Goal: Communication & Community: Ask a question

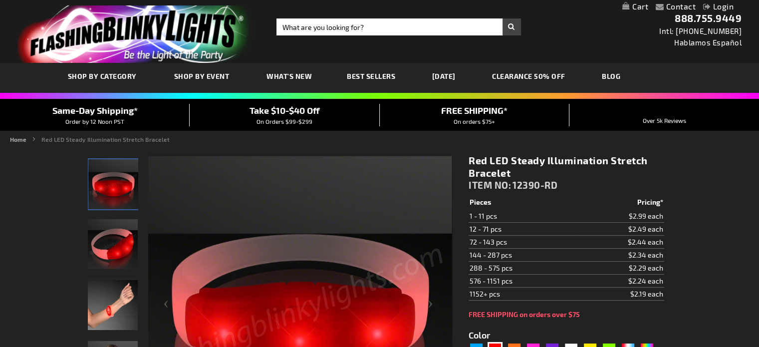
click at [297, 112] on span "Take $10-$40 Off" at bounding box center [284, 110] width 70 height 11
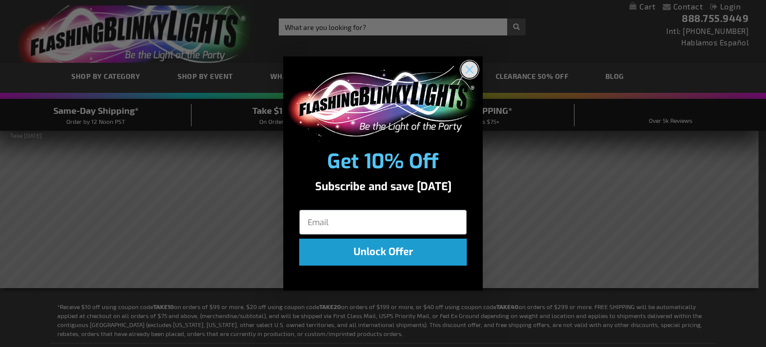
click at [469, 66] on circle "Close dialog" at bounding box center [469, 69] width 16 height 16
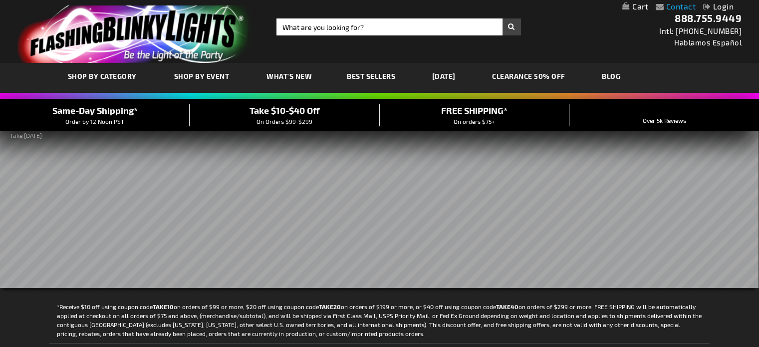
click at [677, 4] on link "Contact" at bounding box center [681, 5] width 30 height 9
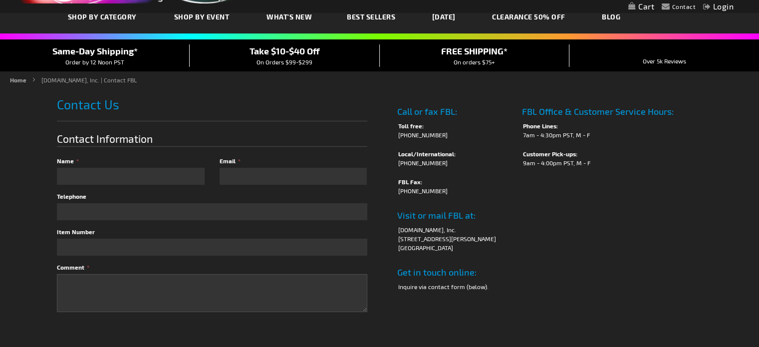
scroll to position [50, 0]
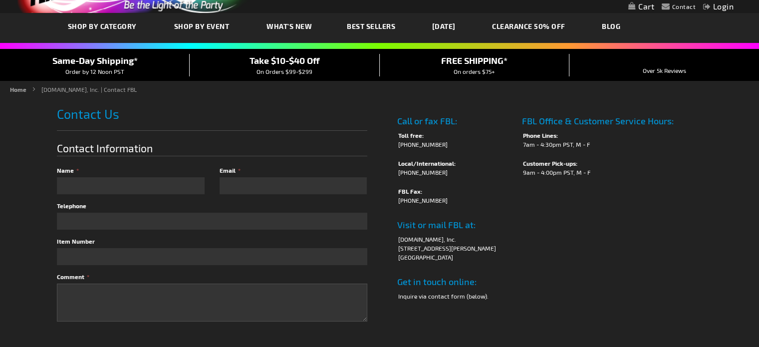
click at [138, 176] on div "Name" at bounding box center [134, 180] width 155 height 28
click at [150, 188] on input "Name" at bounding box center [131, 185] width 148 height 17
type input "Michelle"
type input "M"
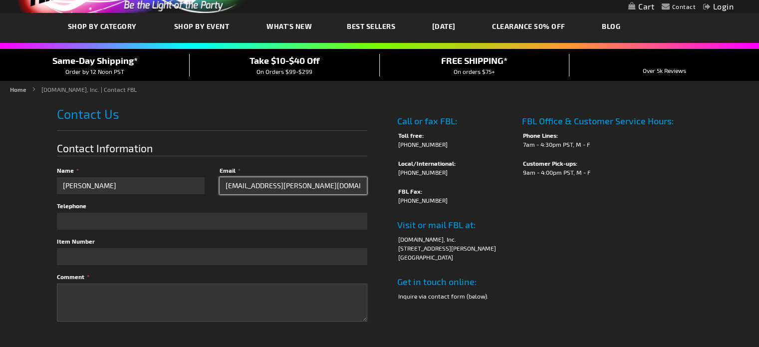
type input "[EMAIL_ADDRESS][PERSON_NAME][DOMAIN_NAME]"
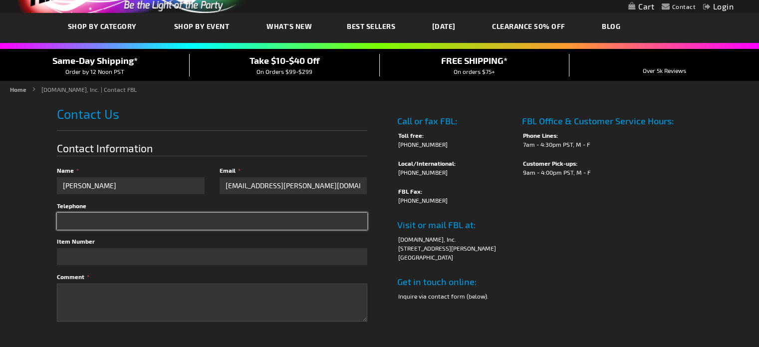
click at [106, 216] on input "Telephone" at bounding box center [212, 220] width 310 height 17
type input "4147665049"
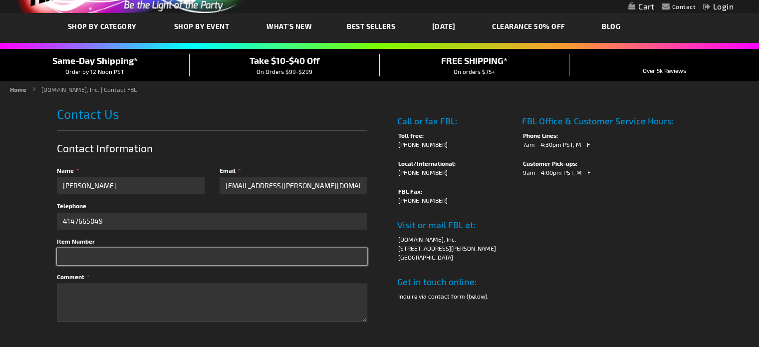
click at [74, 257] on input "Item Number" at bounding box center [212, 256] width 310 height 17
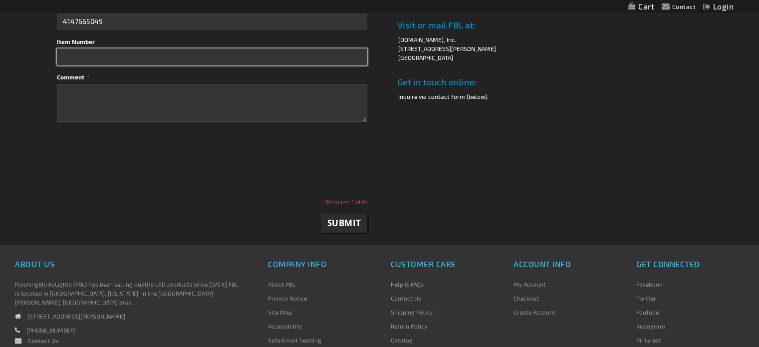
scroll to position [200, 0]
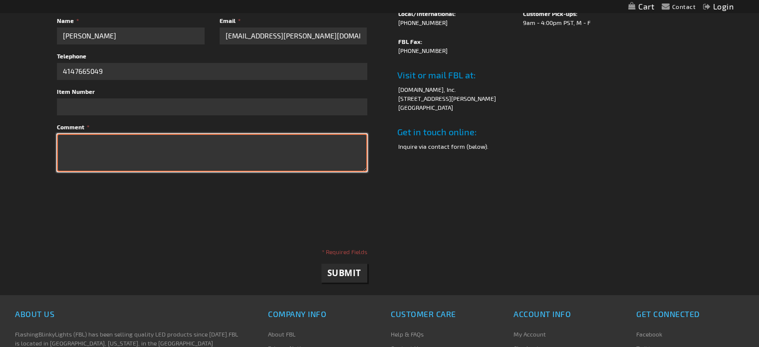
drag, startPoint x: 78, startPoint y: 150, endPoint x: 72, endPoint y: 143, distance: 8.8
click at [75, 146] on textarea "Comment" at bounding box center [212, 153] width 310 height 38
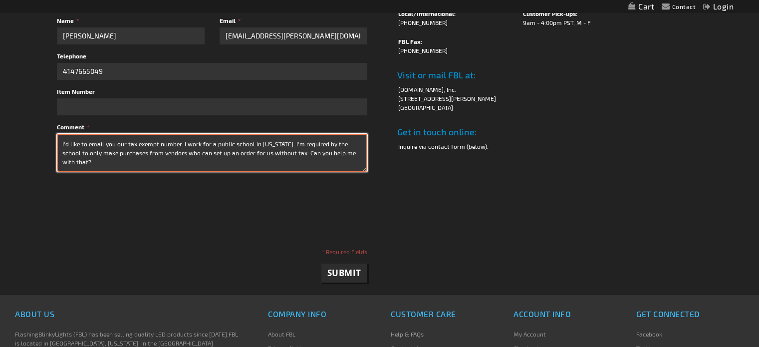
scroll to position [0, 0]
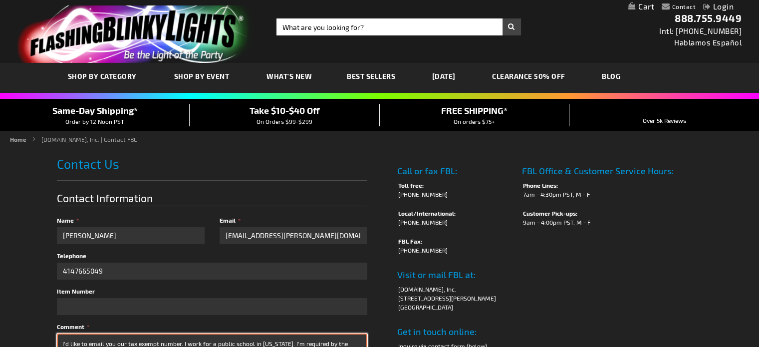
type textarea "I'd like to email you our tax exempt number. I work for a public school in wisc…"
click at [306, 118] on span "On Orders $99-$299" at bounding box center [284, 121] width 56 height 7
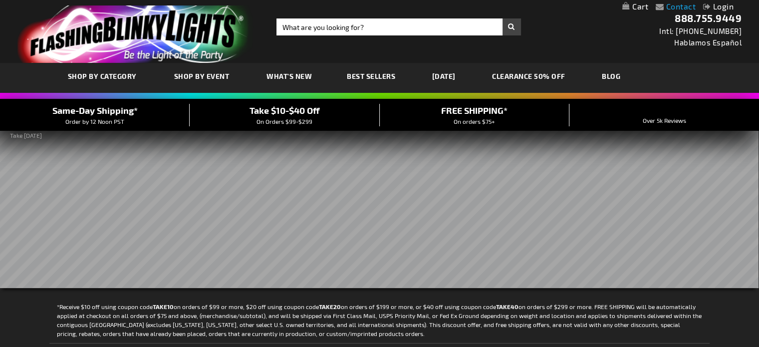
click at [674, 6] on link "Contact" at bounding box center [681, 5] width 30 height 9
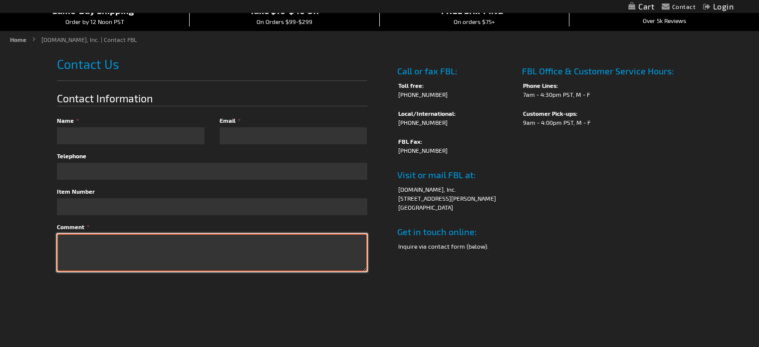
click at [117, 239] on textarea "Comment" at bounding box center [212, 252] width 310 height 38
type textarea "t"
click at [120, 241] on textarea "Can you set me TAKE40" at bounding box center [212, 252] width 310 height 38
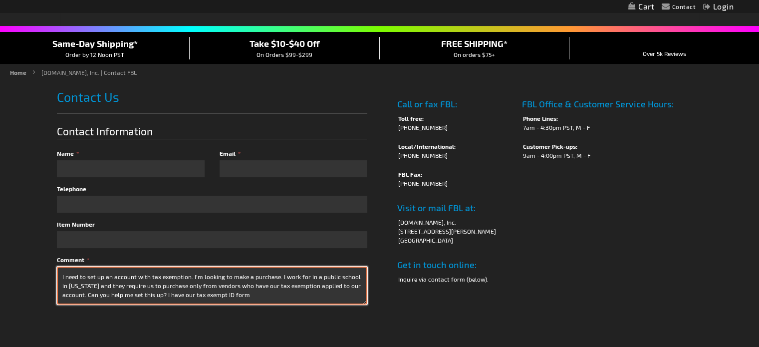
scroll to position [50, 0]
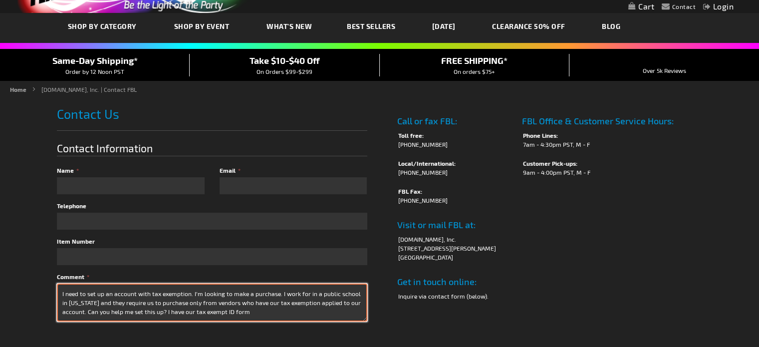
type textarea "I need to set up an account with tax exemption. I'm looking to make a purchase.…"
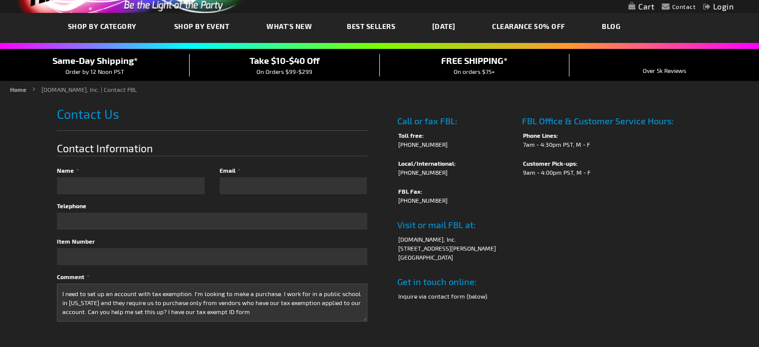
click at [107, 175] on div "Name" at bounding box center [134, 180] width 155 height 28
click at [102, 182] on input "Name" at bounding box center [131, 185] width 148 height 17
type input "Michelle"
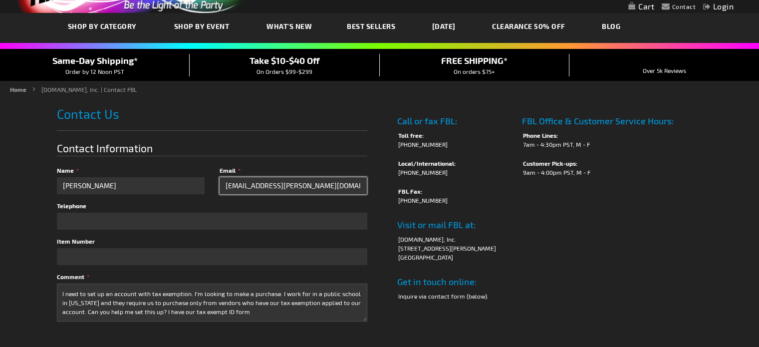
type input "mmajerus-uelmen@sdsm.k12.w.us"
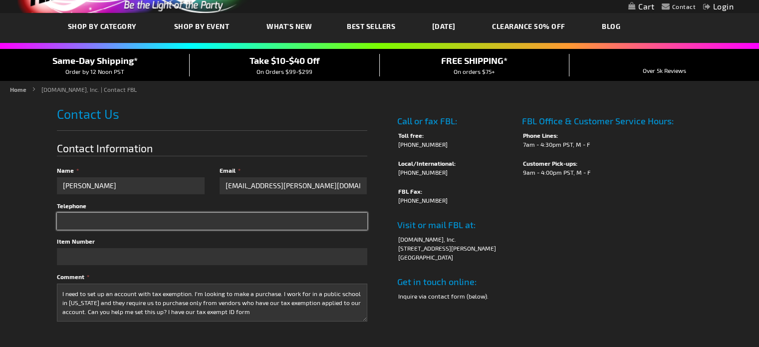
click at [92, 222] on input "Telephone" at bounding box center [212, 220] width 310 height 17
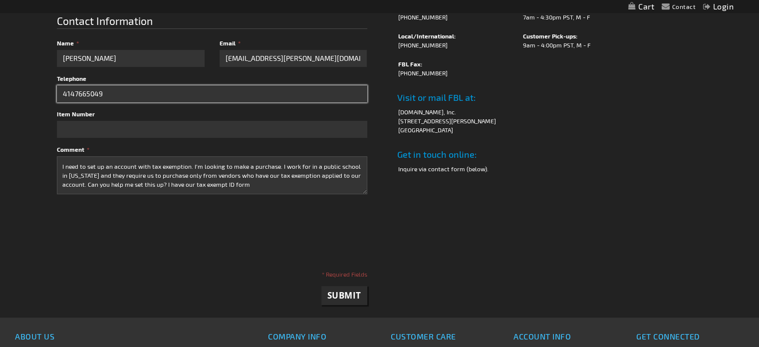
scroll to position [200, 0]
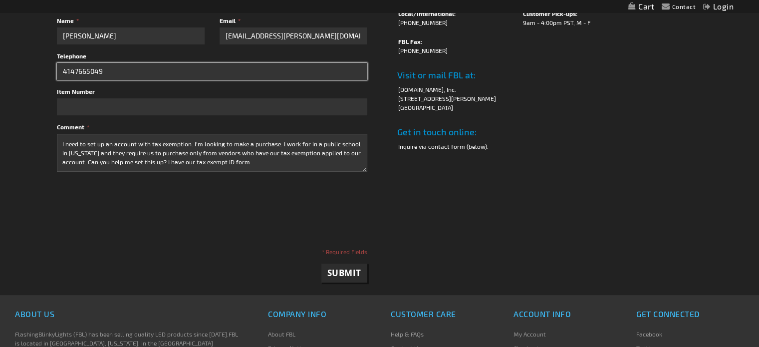
type input "4147665049"
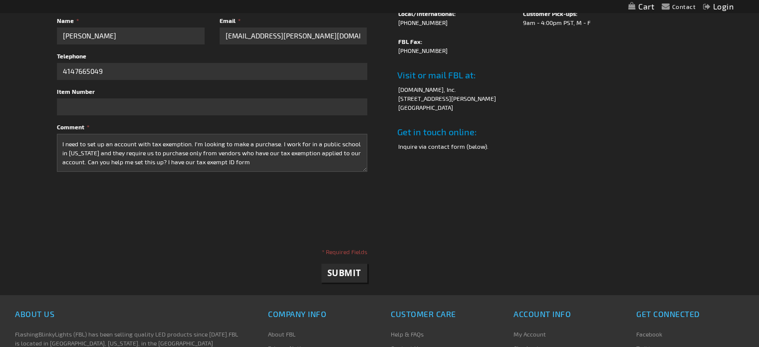
checkbox input "true"
click at [353, 271] on span "Submit" at bounding box center [344, 272] width 34 height 11
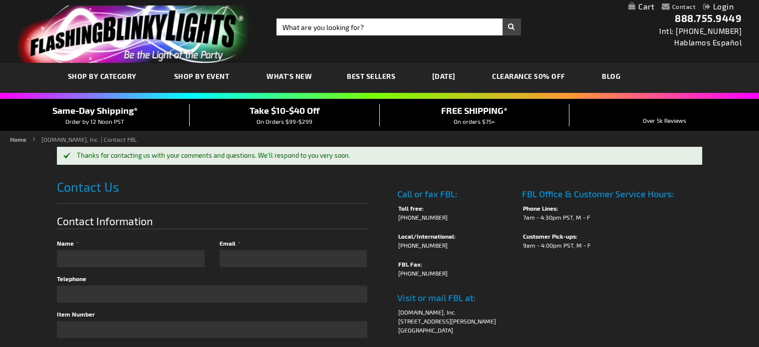
click at [305, 111] on span "Take $10-$40 Off" at bounding box center [284, 110] width 70 height 11
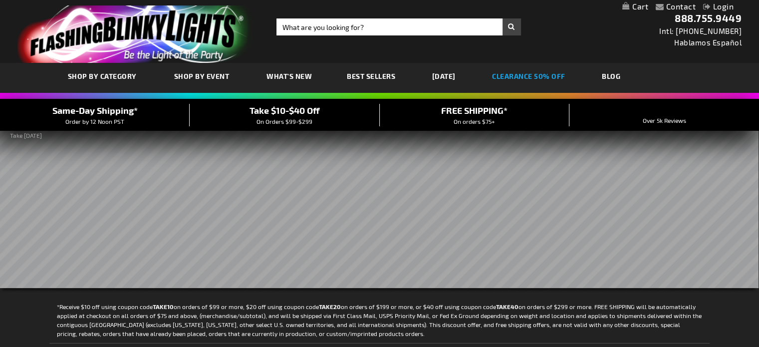
click at [531, 69] on link "CLEARANCE 50% OFF" at bounding box center [528, 75] width 88 height 33
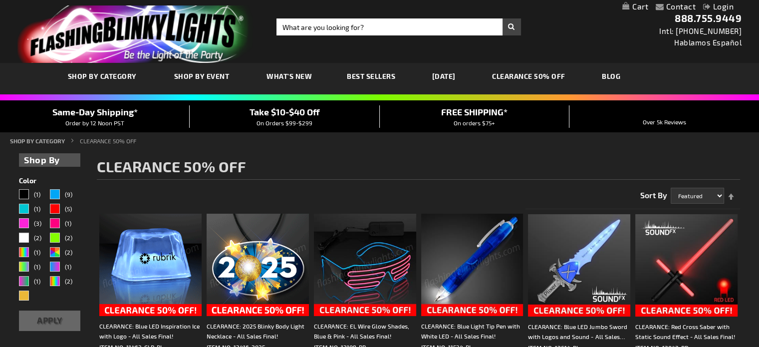
click at [379, 80] on span "Best Sellers" at bounding box center [371, 76] width 48 height 8
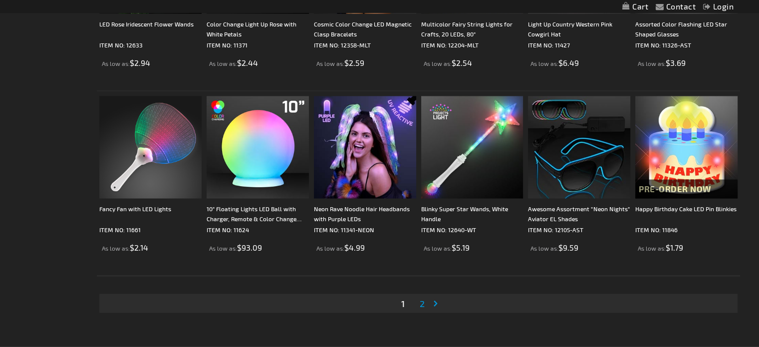
scroll to position [1895, 0]
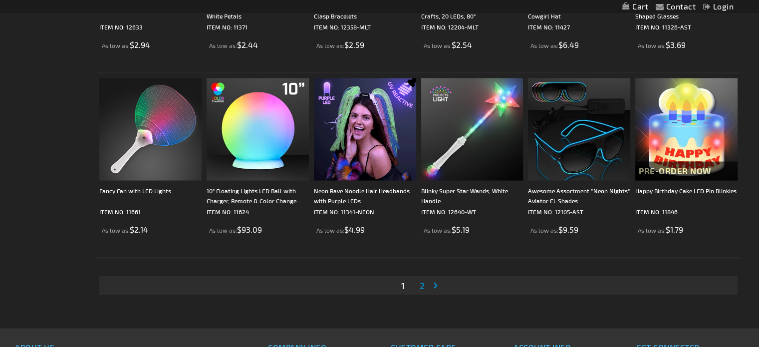
click at [421, 285] on span "2" at bounding box center [421, 284] width 5 height 11
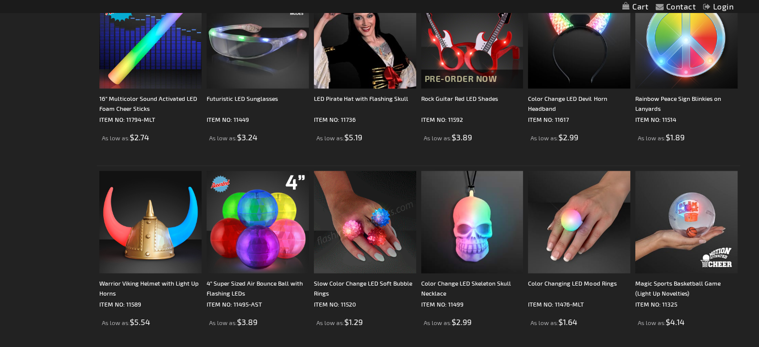
scroll to position [1297, 0]
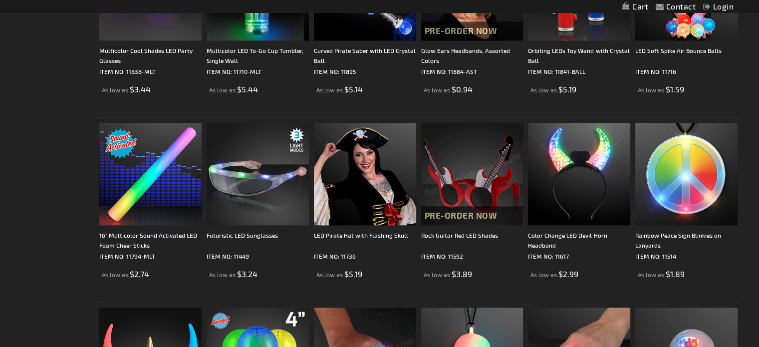
click at [467, 183] on img at bounding box center [472, 174] width 102 height 102
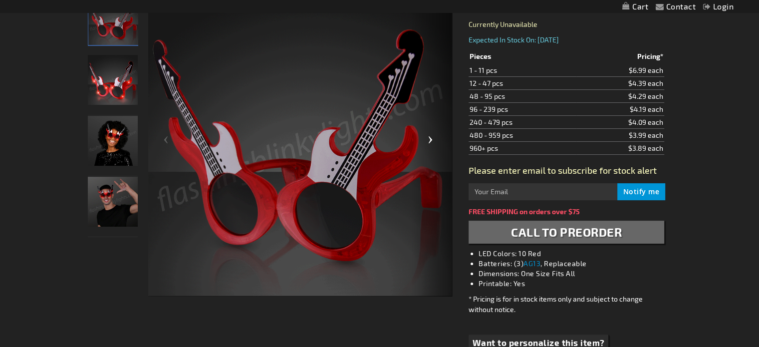
scroll to position [150, 0]
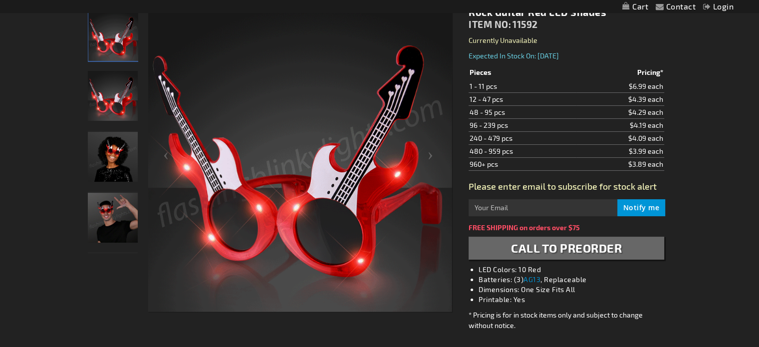
click at [111, 215] on img "Man wearing LED Light Up Red Rock Guitar Shades" at bounding box center [113, 218] width 50 height 50
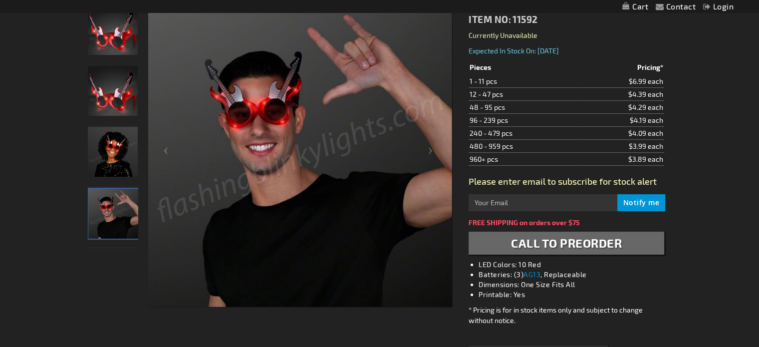
scroll to position [0, 0]
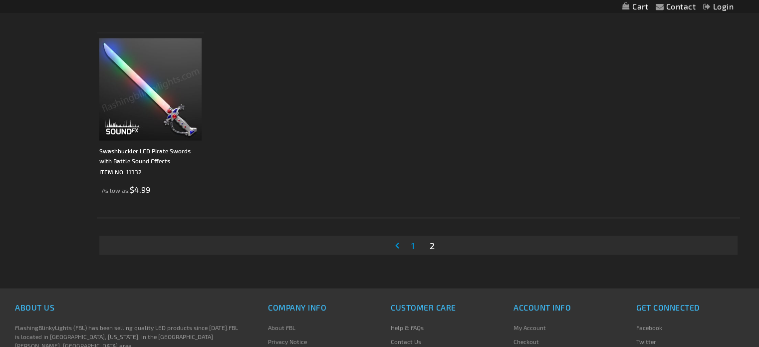
scroll to position [1696, 0]
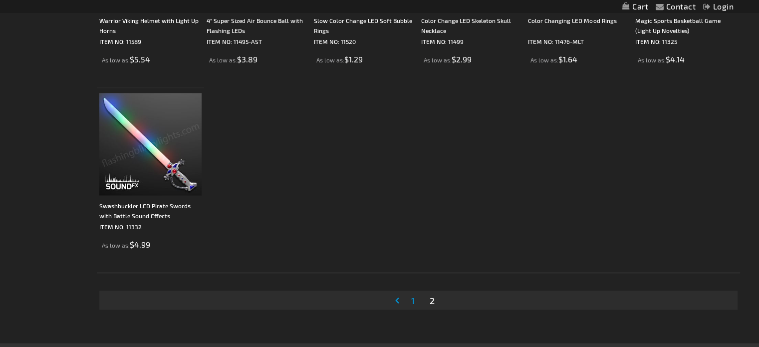
click at [165, 173] on img at bounding box center [150, 144] width 102 height 102
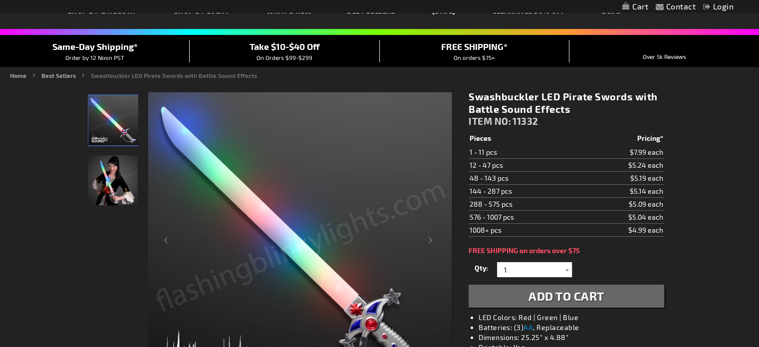
scroll to position [50, 0]
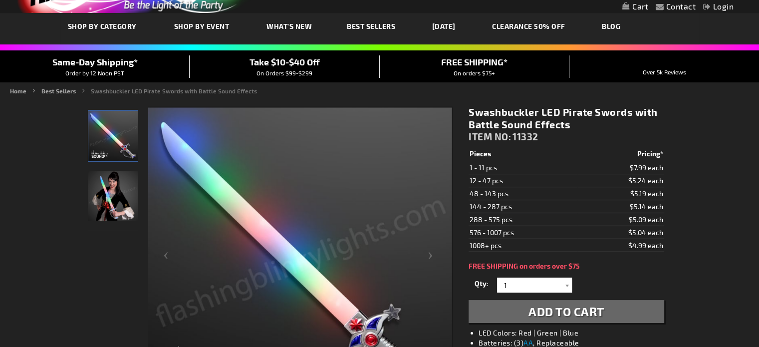
click at [120, 179] on img "Swashbuckler LED Pirate Swords with Battle Sound Effects" at bounding box center [113, 196] width 50 height 50
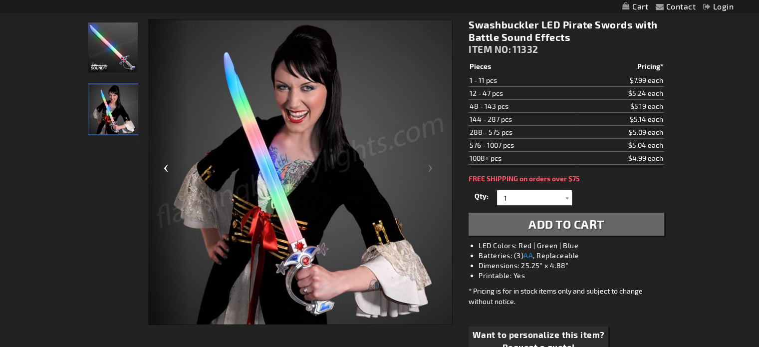
scroll to position [100, 0]
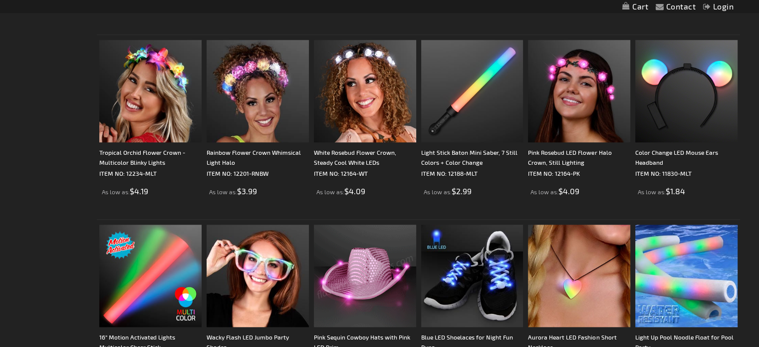
scroll to position [798, 0]
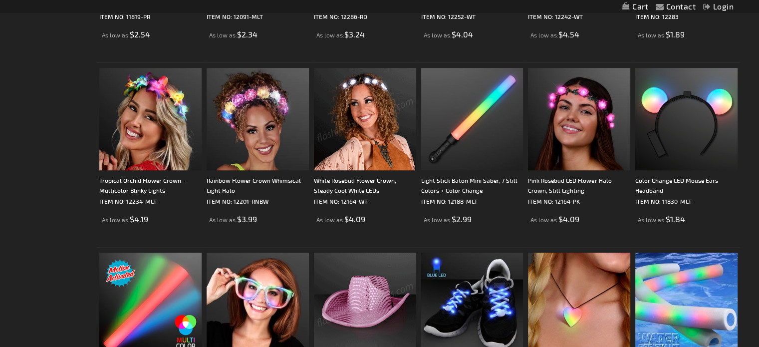
click at [343, 149] on img at bounding box center [365, 119] width 102 height 102
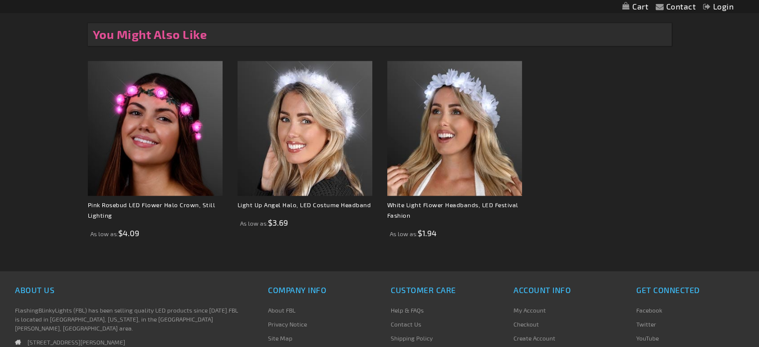
scroll to position [948, 0]
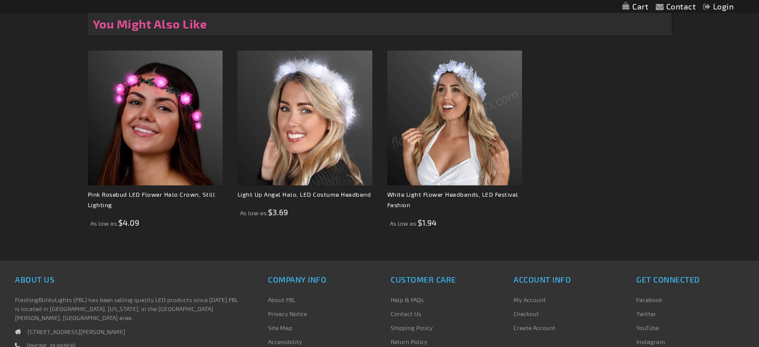
click at [469, 101] on img at bounding box center [454, 117] width 135 height 135
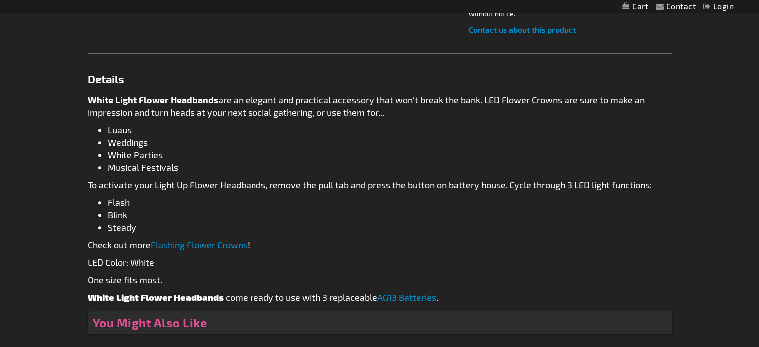
scroll to position [599, 0]
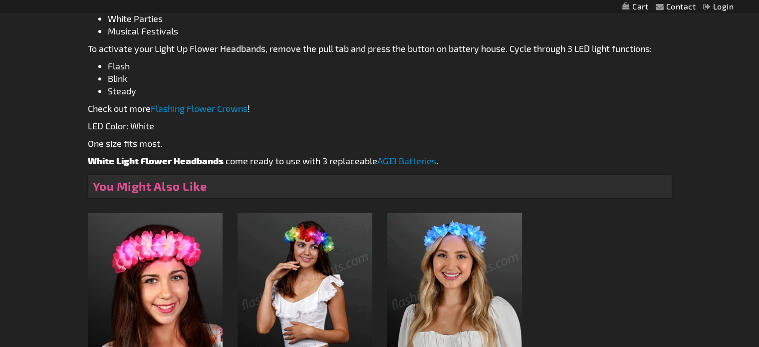
click at [455, 225] on img at bounding box center [454, 279] width 135 height 135
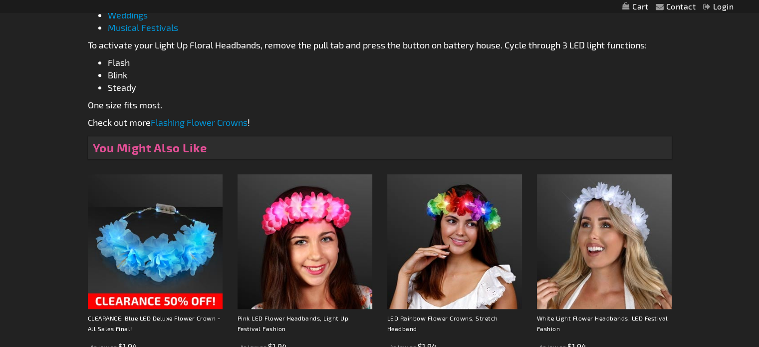
scroll to position [599, 0]
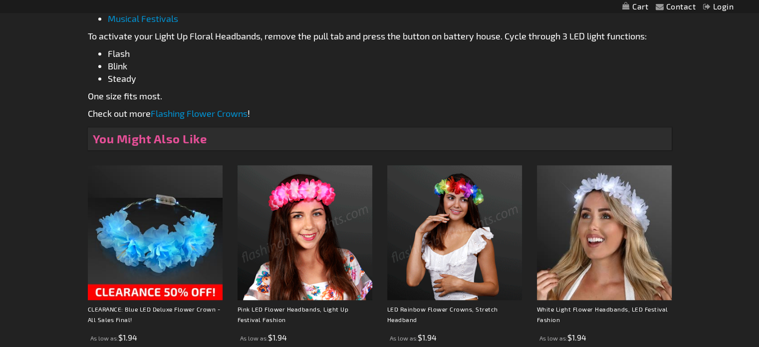
click at [195, 110] on link "Flashing Flower Crowns" at bounding box center [199, 113] width 97 height 11
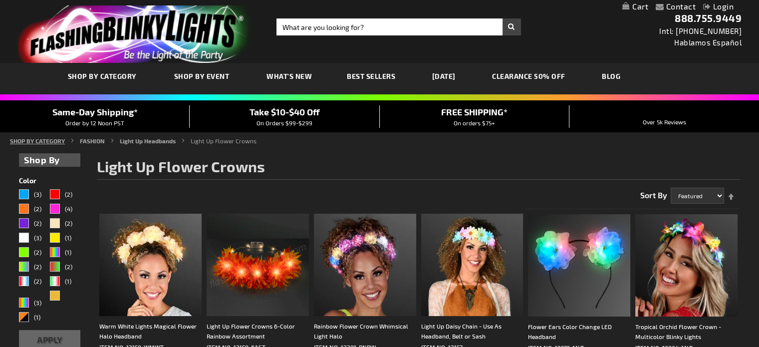
click at [44, 139] on link "SHOP BY CATEGORY" at bounding box center [37, 140] width 55 height 7
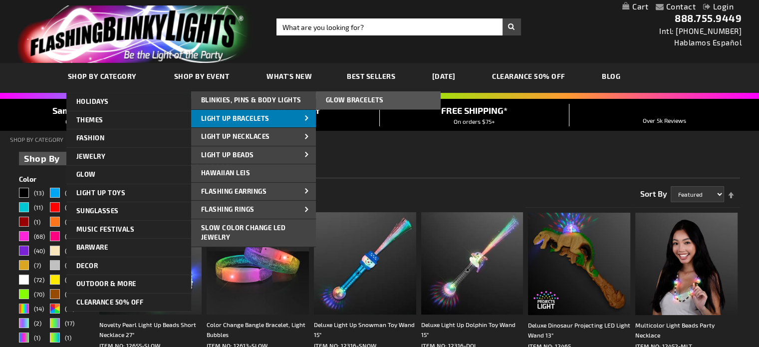
click at [312, 123] on span at bounding box center [306, 119] width 15 height 10
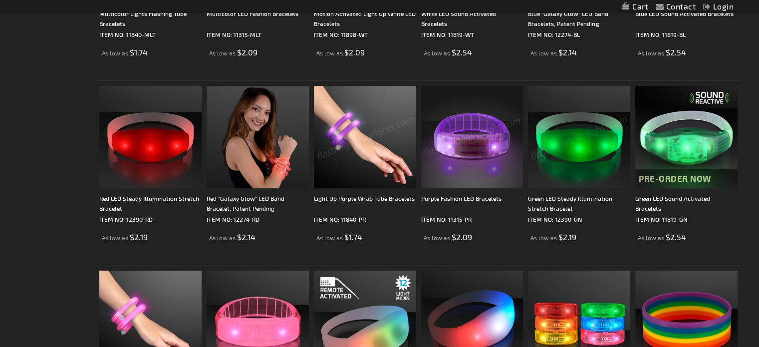
scroll to position [499, 0]
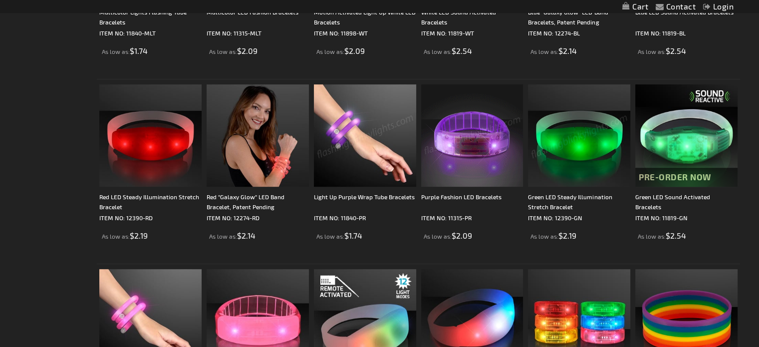
click at [563, 144] on img at bounding box center [579, 135] width 102 height 102
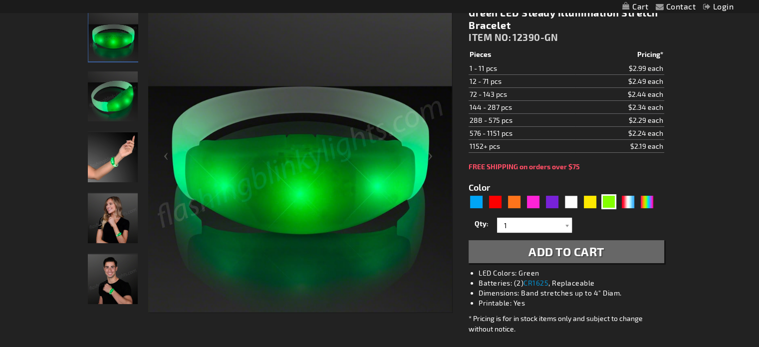
scroll to position [150, 0]
click at [118, 170] on img "Hand model displaying Light Up Green Illumination Stretch Bracelet" at bounding box center [113, 157] width 50 height 50
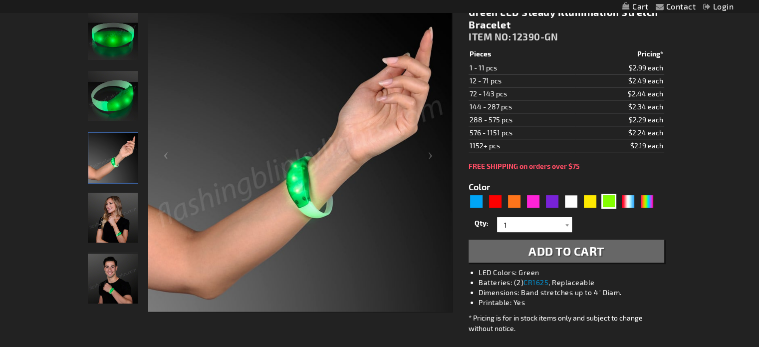
click at [116, 218] on img "Female displaying Light Up Green Illumination Stretch Bracelet" at bounding box center [113, 218] width 50 height 50
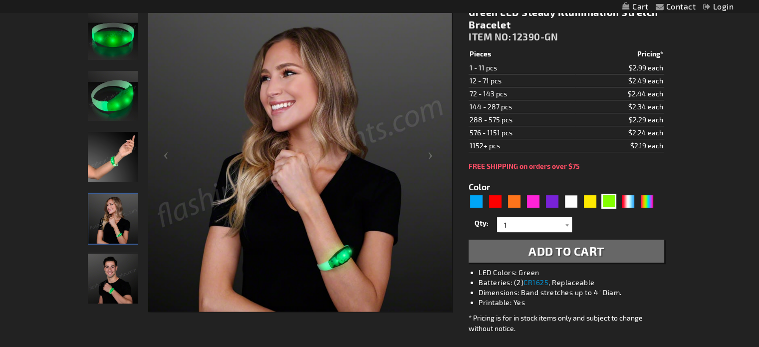
click at [121, 295] on img "Male displaying Light Up Green Illumination Stretch Bracelet" at bounding box center [113, 278] width 50 height 50
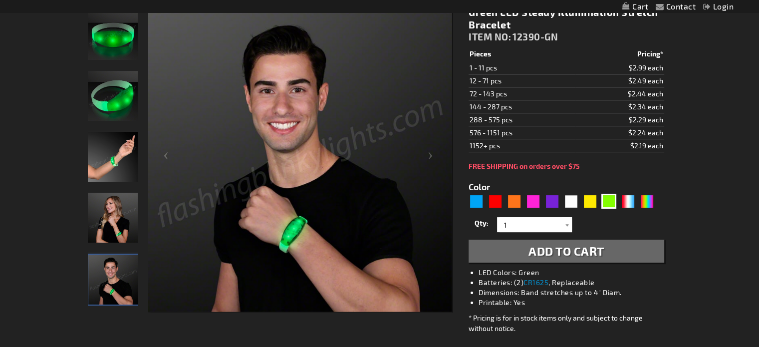
scroll to position [0, 0]
